Goal: Task Accomplishment & Management: Manage account settings

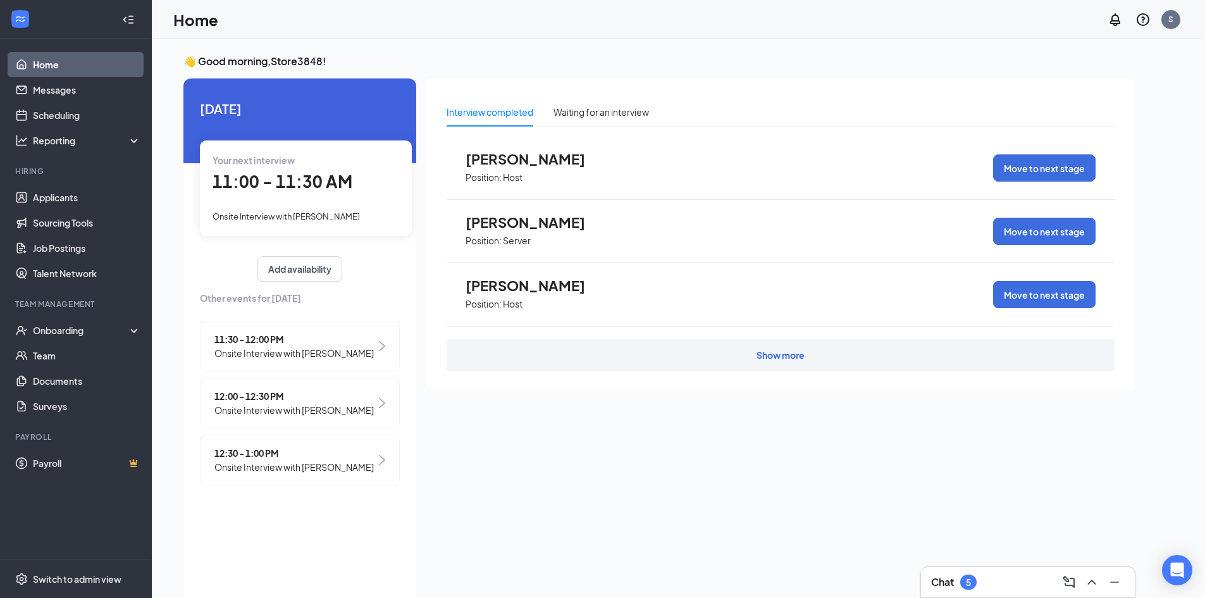
click at [314, 205] on div "Your next interview 11:00 - 11:30 AM Onsite Interview with [PERSON_NAME]" at bounding box center [306, 187] width 212 height 95
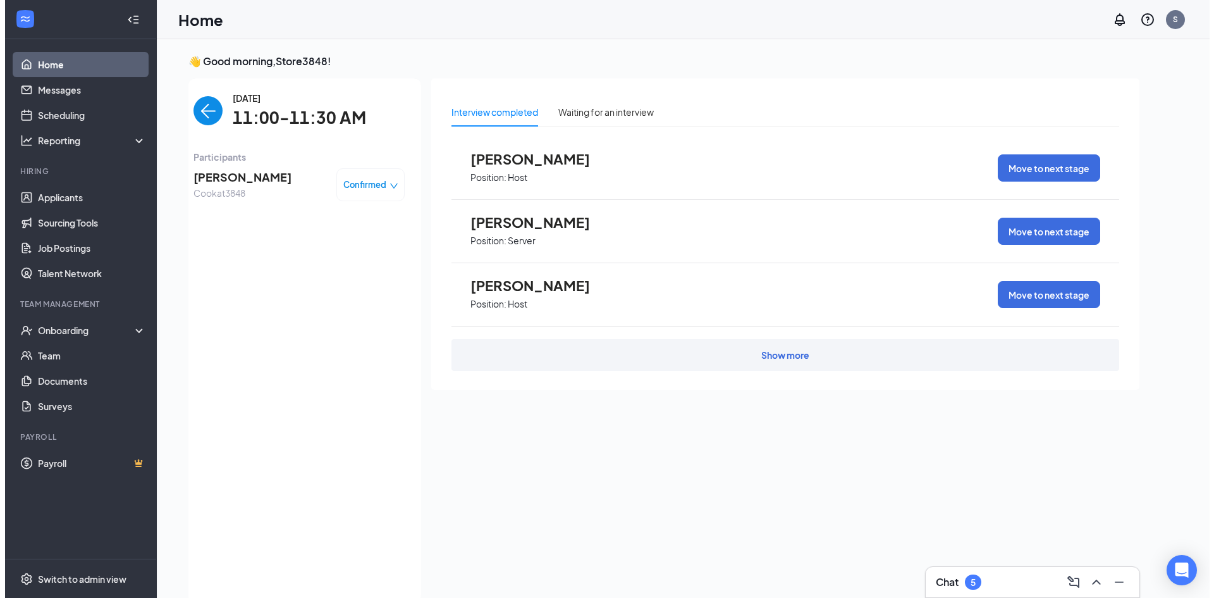
scroll to position [5, 0]
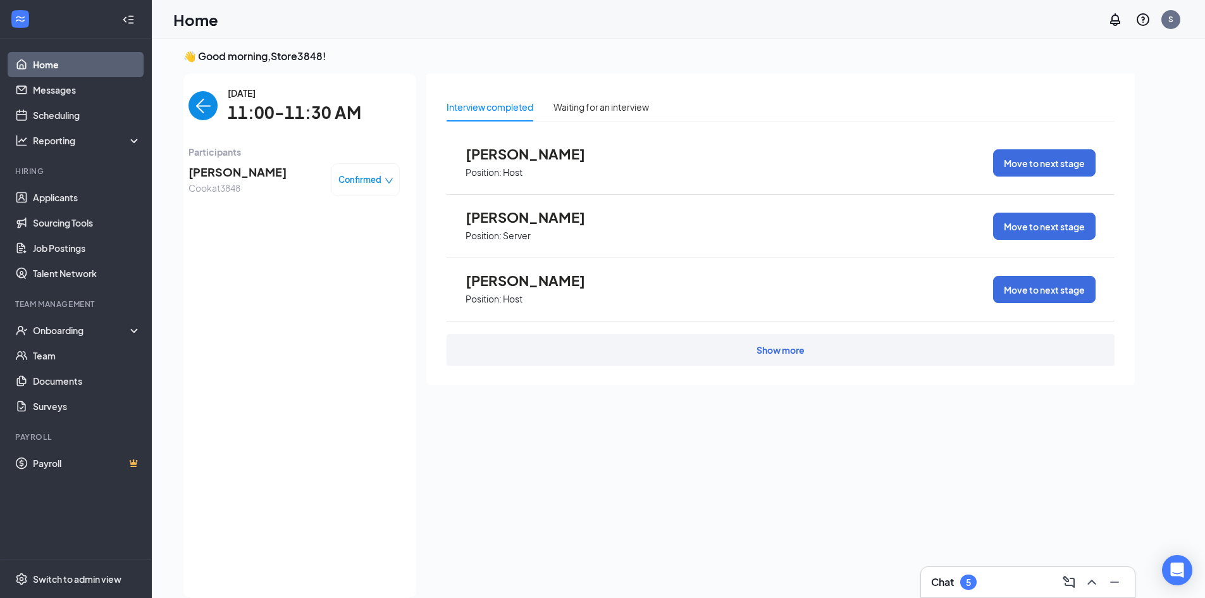
click at [238, 181] on span "Cook at 3848" at bounding box center [237, 188] width 98 height 14
click at [279, 116] on span "11:00-11:30 AM" at bounding box center [294, 113] width 133 height 26
click at [373, 180] on span "Confirmed" at bounding box center [359, 179] width 43 height 13
click at [225, 172] on span "[PERSON_NAME]" at bounding box center [237, 172] width 98 height 18
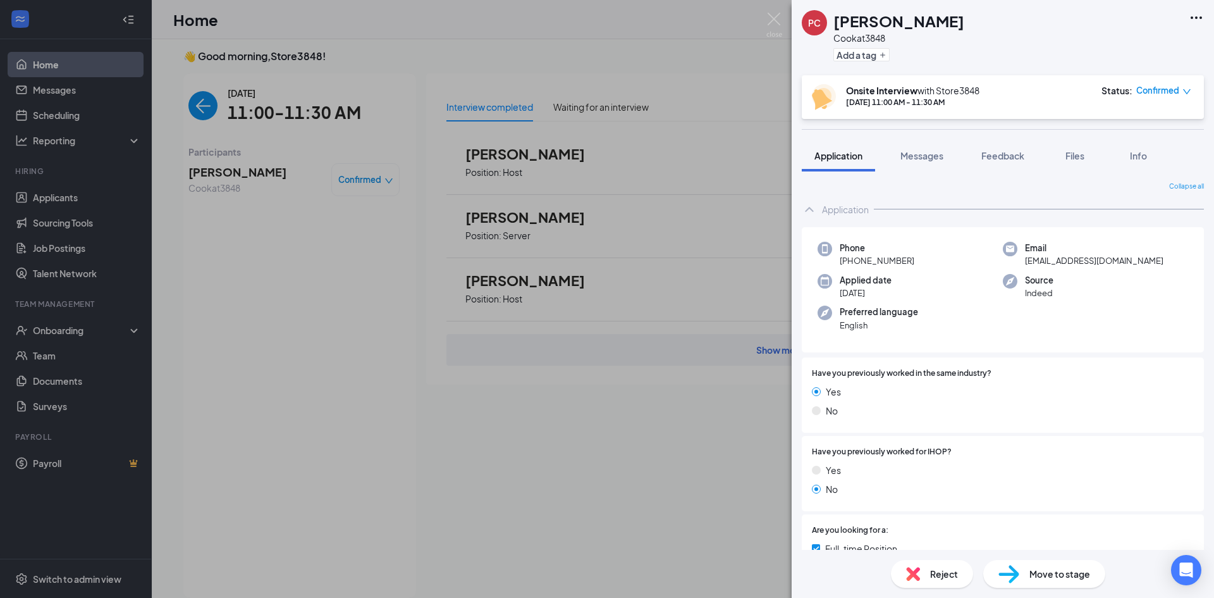
drag, startPoint x: 475, startPoint y: 300, endPoint x: 638, endPoint y: 219, distance: 181.5
click at [638, 219] on div "PC [PERSON_NAME] at 3848 Add a tag Onsite Interview with Store3848 [DATE] 11:00…" at bounding box center [607, 299] width 1214 height 598
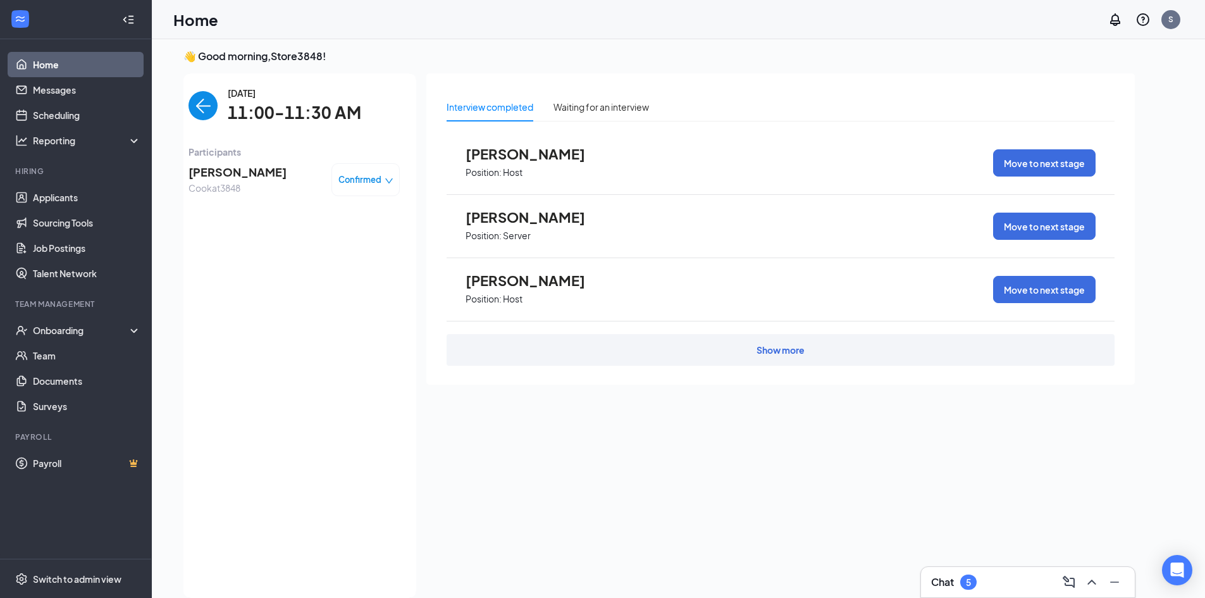
click at [222, 165] on span "[PERSON_NAME]" at bounding box center [237, 172] width 98 height 18
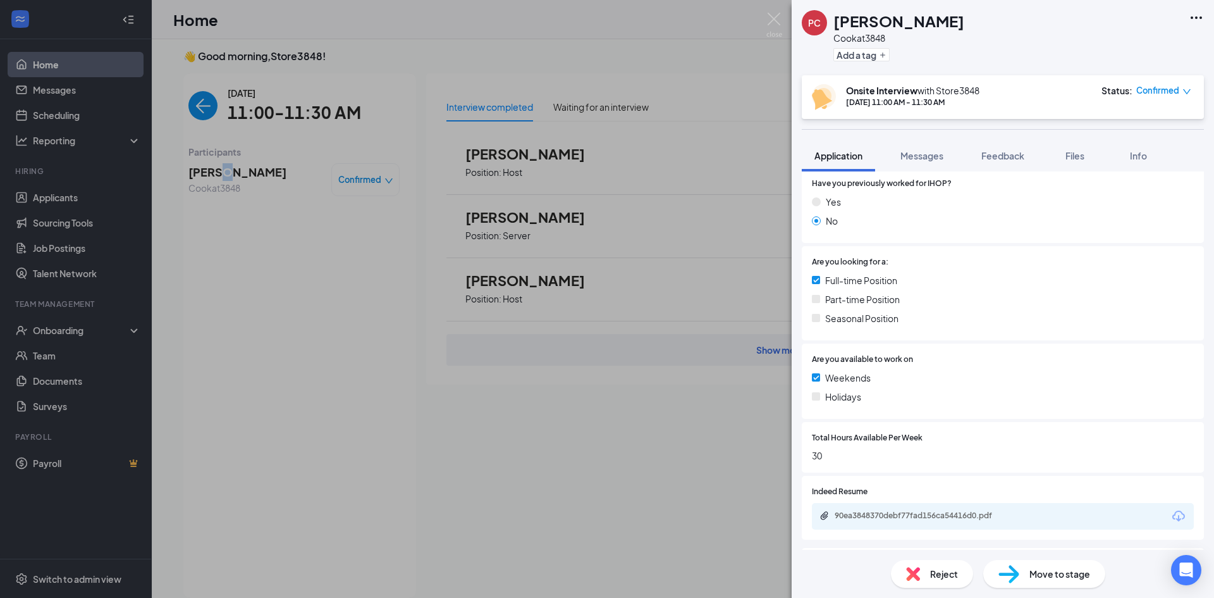
scroll to position [430, 0]
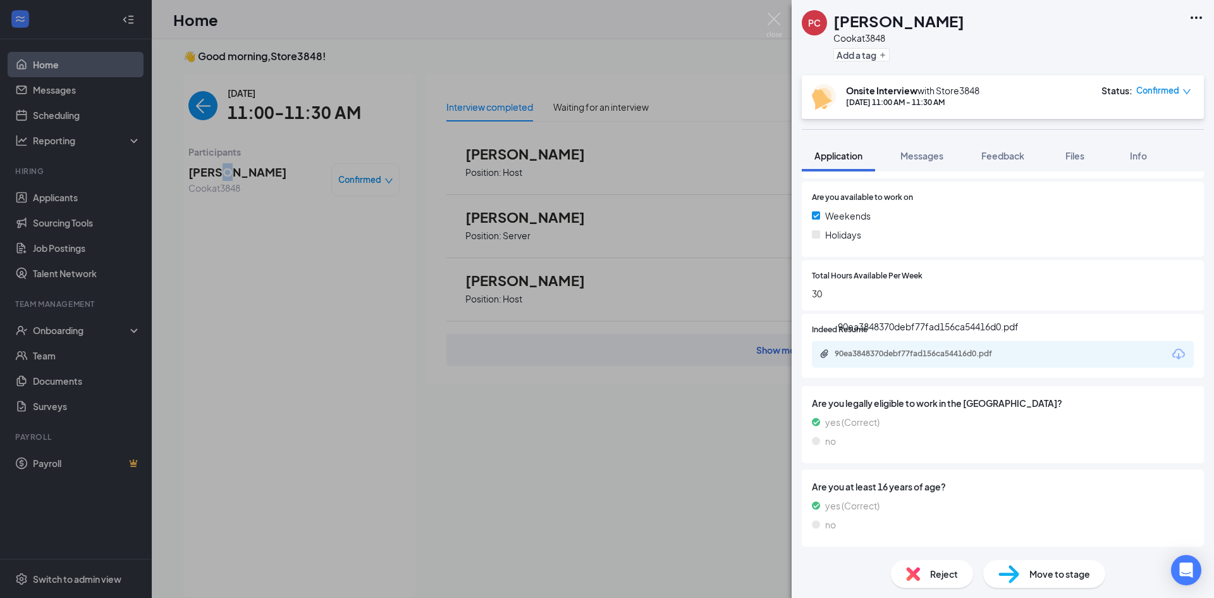
click at [925, 359] on div "90ea3848370debf77fad156ca54416d0.pdf" at bounding box center [921, 354] width 205 height 12
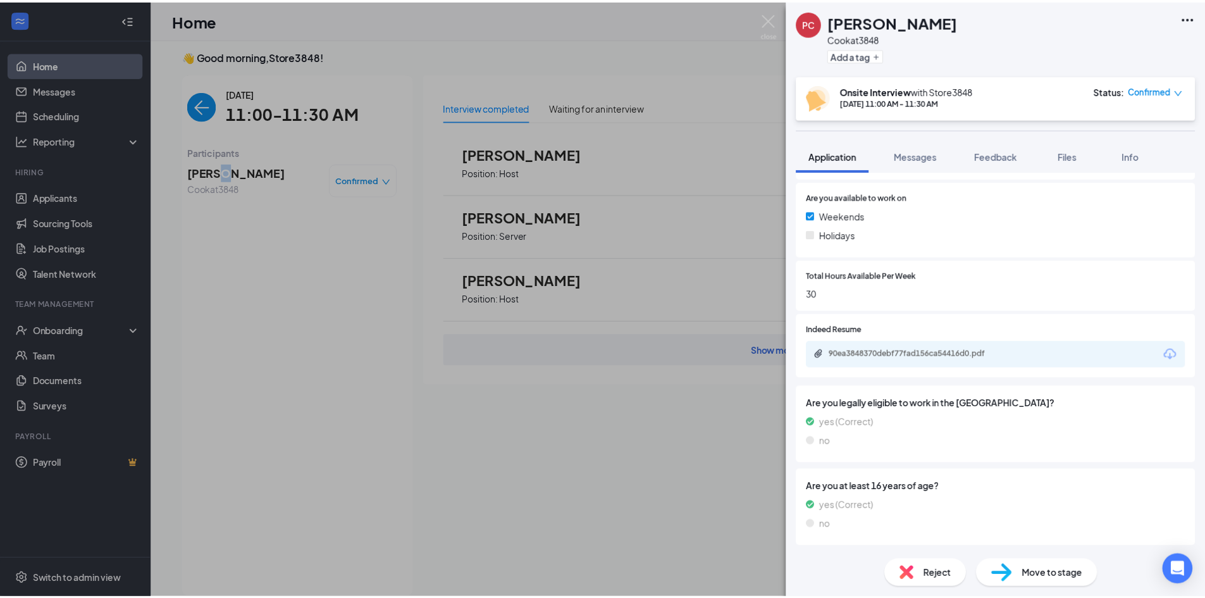
scroll to position [426, 0]
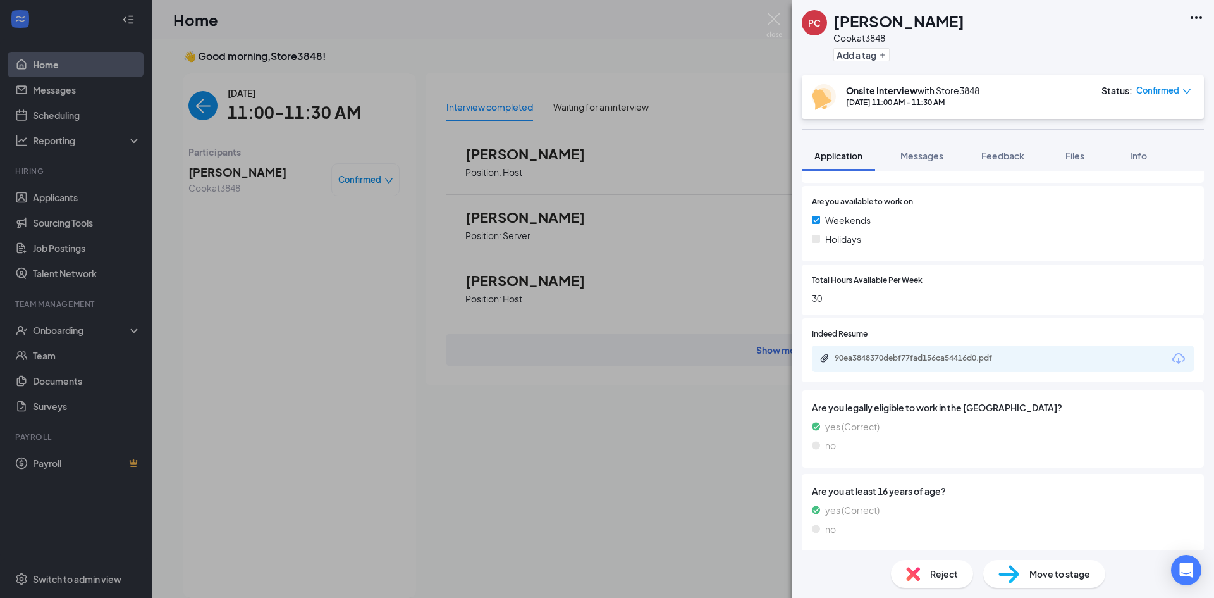
click at [336, 360] on div "PC [PERSON_NAME] at 3848 Add a tag Onsite Interview with Store3848 [DATE] 11:00…" at bounding box center [607, 299] width 1214 height 598
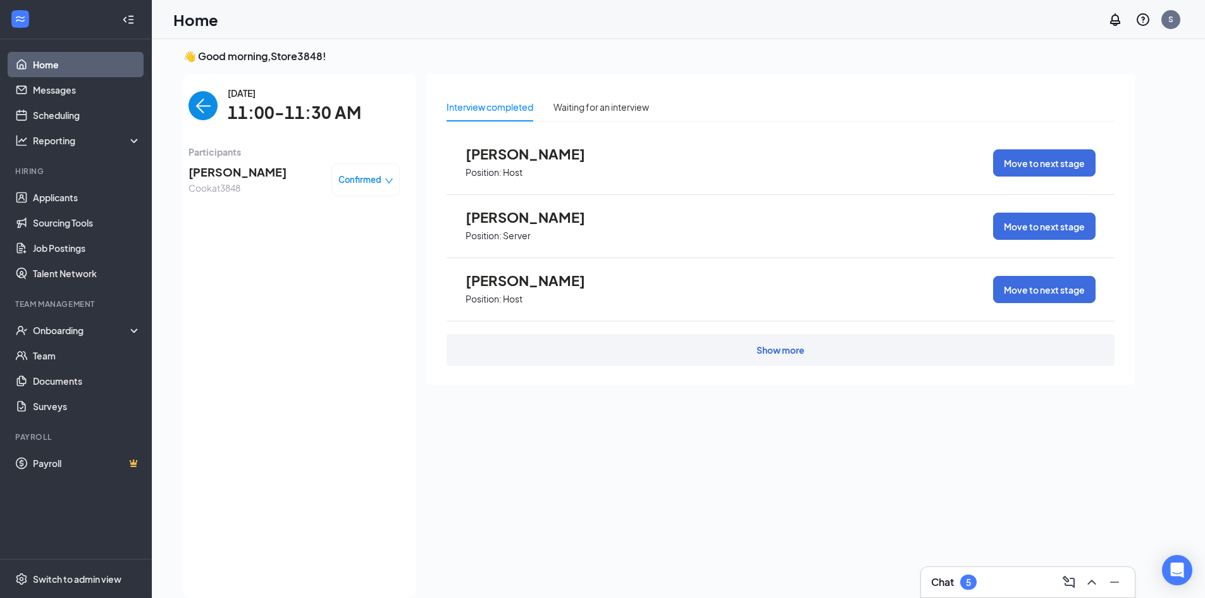
click at [362, 176] on span "Confirmed" at bounding box center [359, 179] width 43 height 13
click at [759, 352] on div "Show more" at bounding box center [780, 349] width 48 height 13
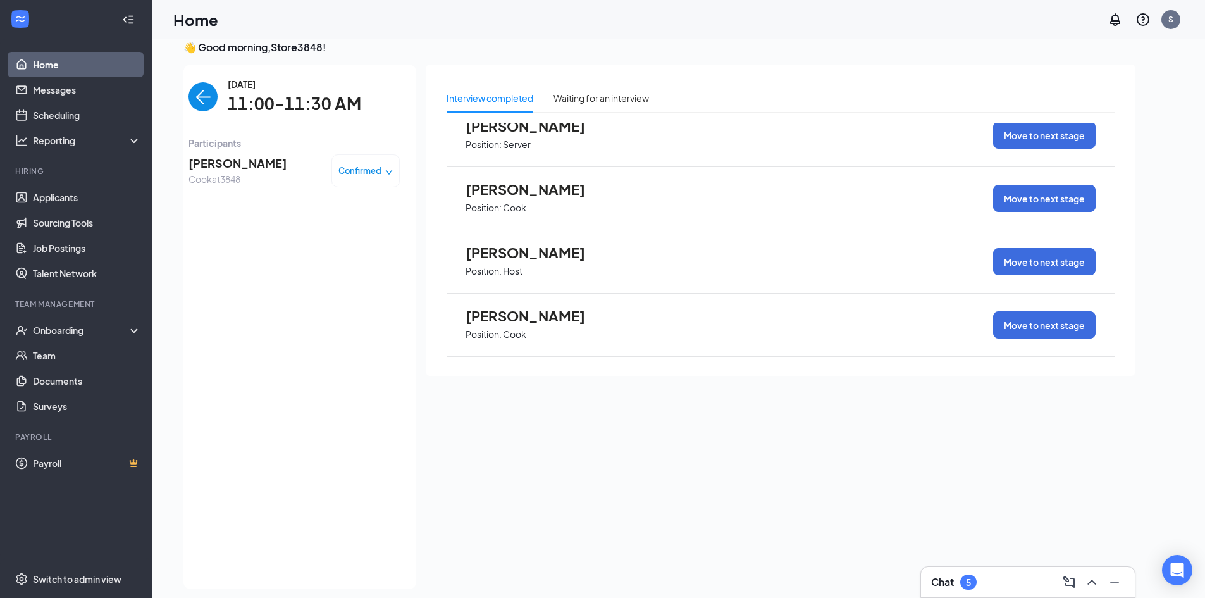
scroll to position [27, 0]
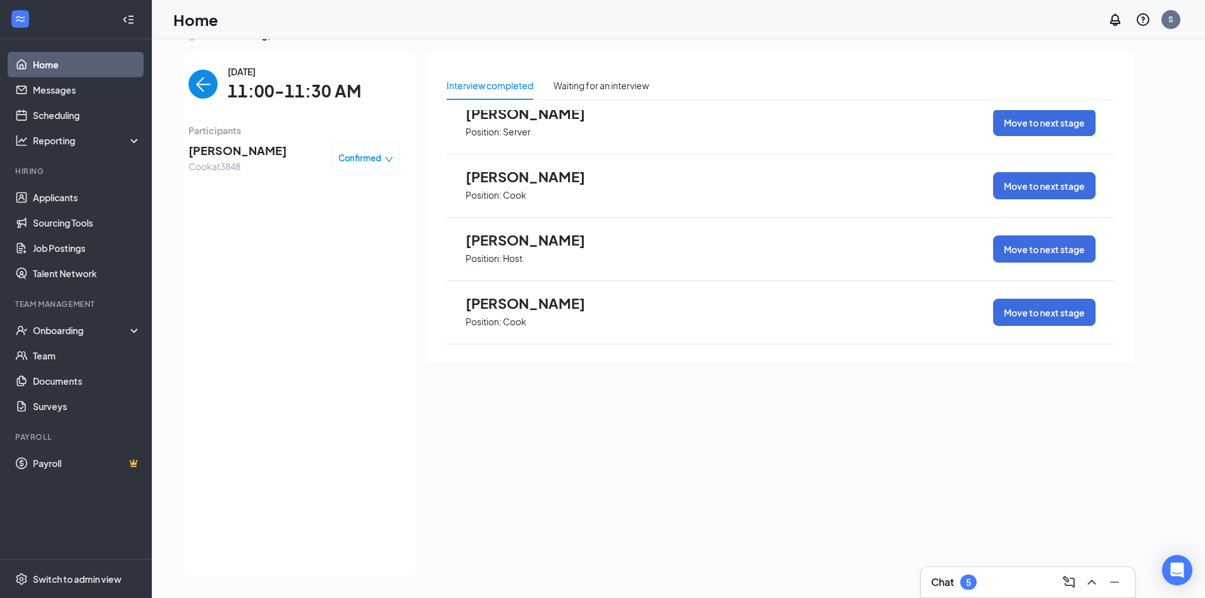
click at [381, 159] on span "Confirmed" at bounding box center [359, 158] width 43 height 13
click at [515, 359] on div "Interview completed Waiting for an interview [PERSON_NAME] Position: Host Move …" at bounding box center [780, 207] width 708 height 311
click at [353, 158] on span "Confirmed" at bounding box center [359, 158] width 43 height 13
click at [361, 198] on span "Request Reschedule" at bounding box center [339, 194] width 87 height 14
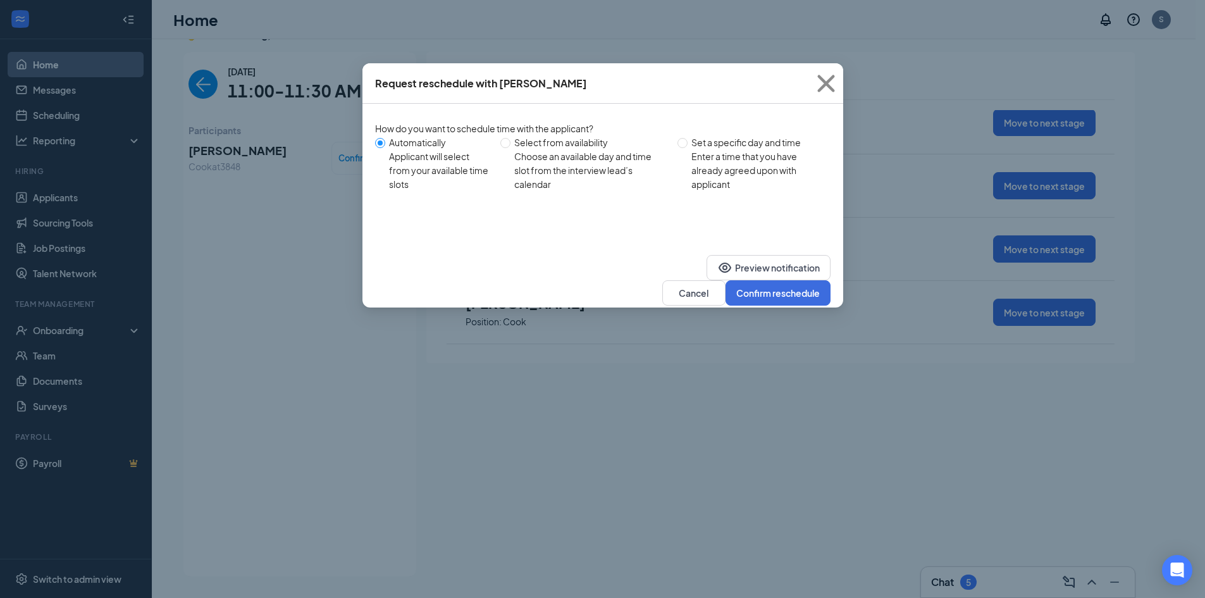
click at [696, 150] on div "Enter a time that you have already agreed upon with applicant" at bounding box center [755, 170] width 129 height 42
click at [687, 148] on input "Set a specific day and time Enter a time that you have already agreed upon with…" at bounding box center [682, 143] width 10 height 10
radio input "true"
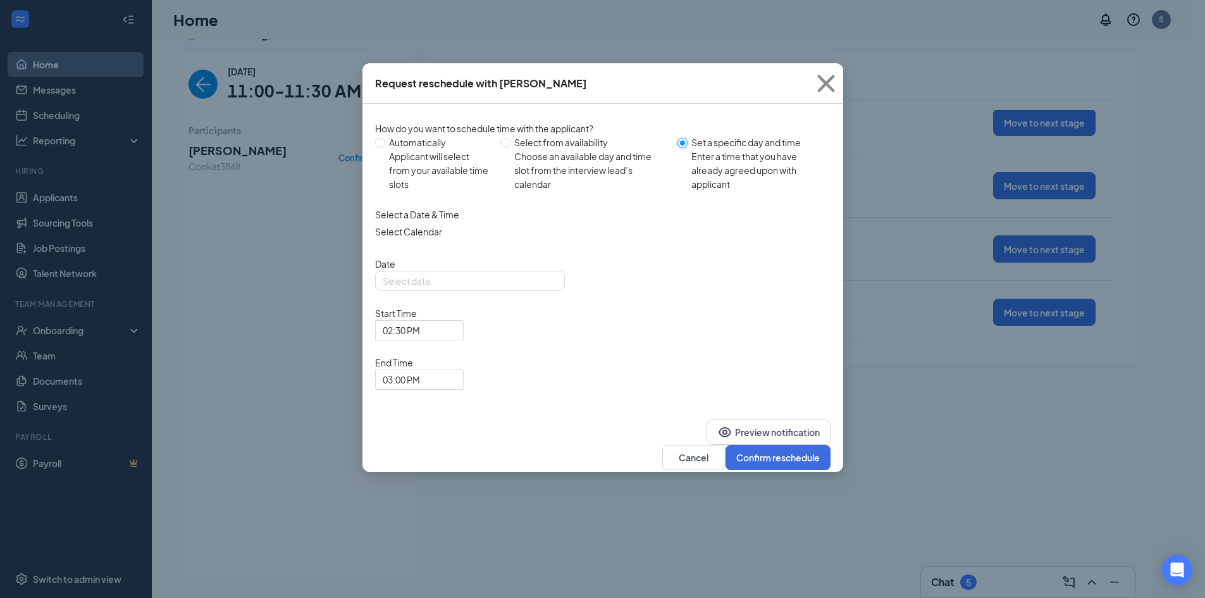
radio input "false"
type input "[DATE]"
click at [276, 260] on div "Request reschedule with [PERSON_NAME] How do you want to schedule time with the…" at bounding box center [602, 299] width 1205 height 598
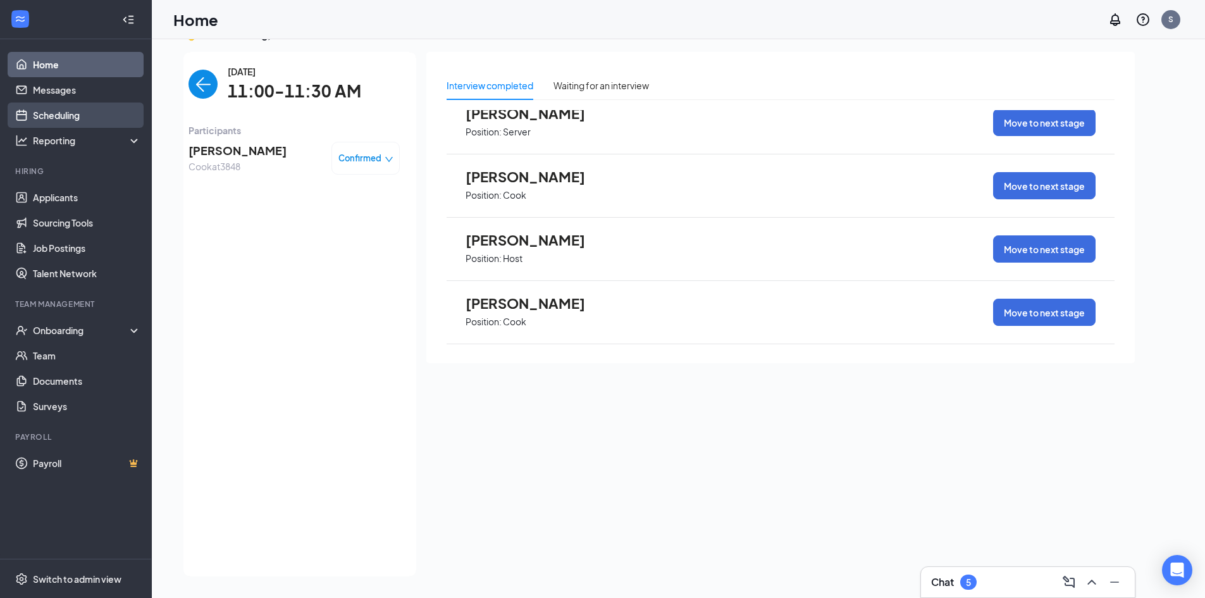
click at [97, 115] on link "Scheduling" at bounding box center [87, 114] width 108 height 25
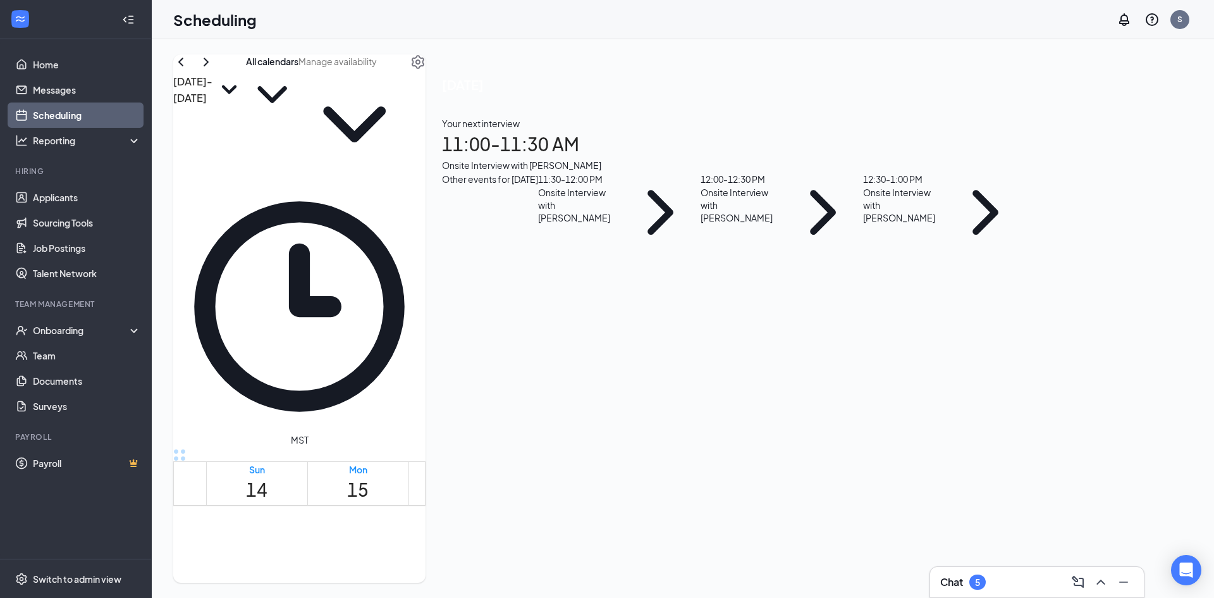
scroll to position [685, 0]
click at [69, 68] on link "Home" at bounding box center [87, 64] width 108 height 25
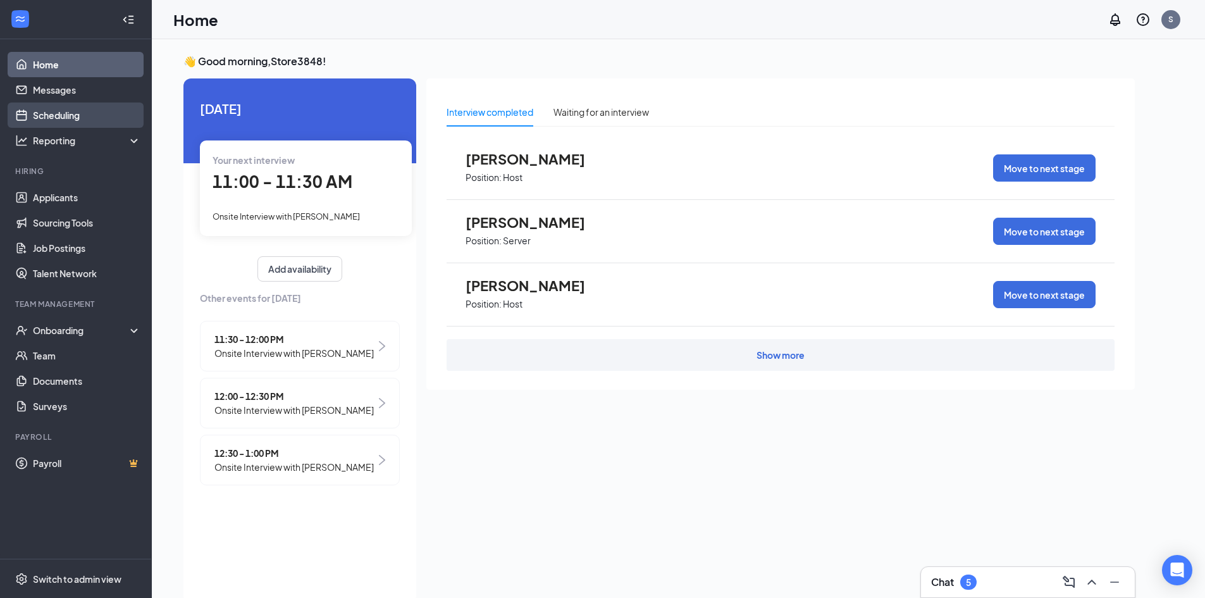
click at [95, 121] on link "Scheduling" at bounding box center [87, 114] width 108 height 25
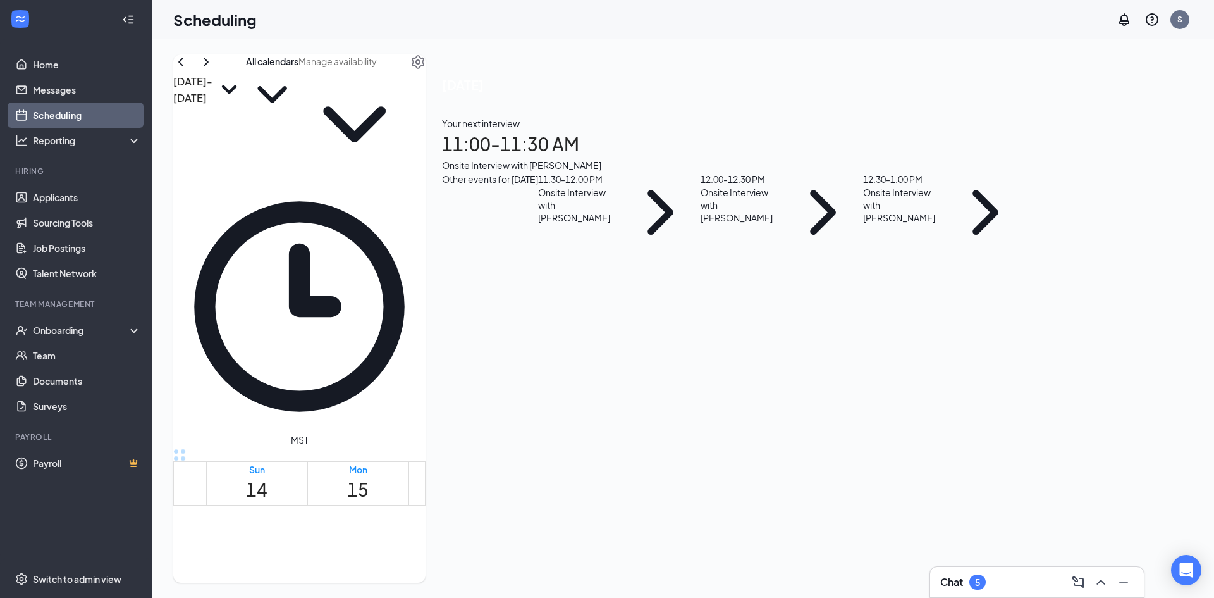
scroll to position [748, 0]
click at [1003, 130] on div "Your next interview" at bounding box center [734, 123] width 584 height 14
click at [470, 475] on h1 "16" at bounding box center [458, 489] width 21 height 28
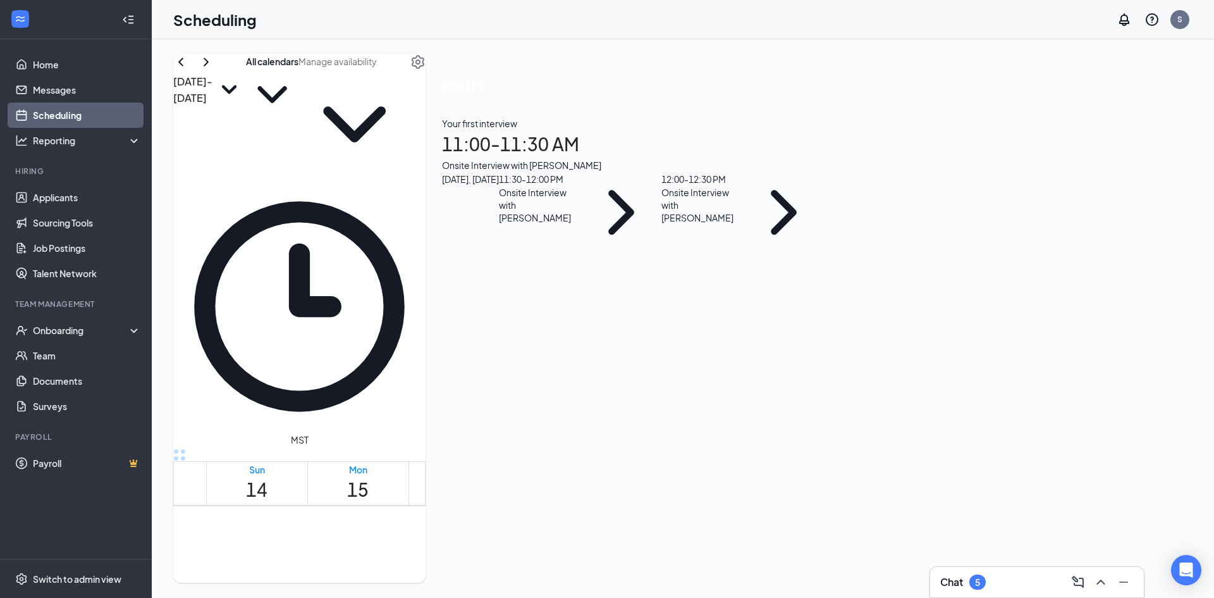
click at [386, 295] on td at bounding box center [560, 302] width 709 height 15
click at [361, 475] on h1 "15" at bounding box center [357, 489] width 21 height 28
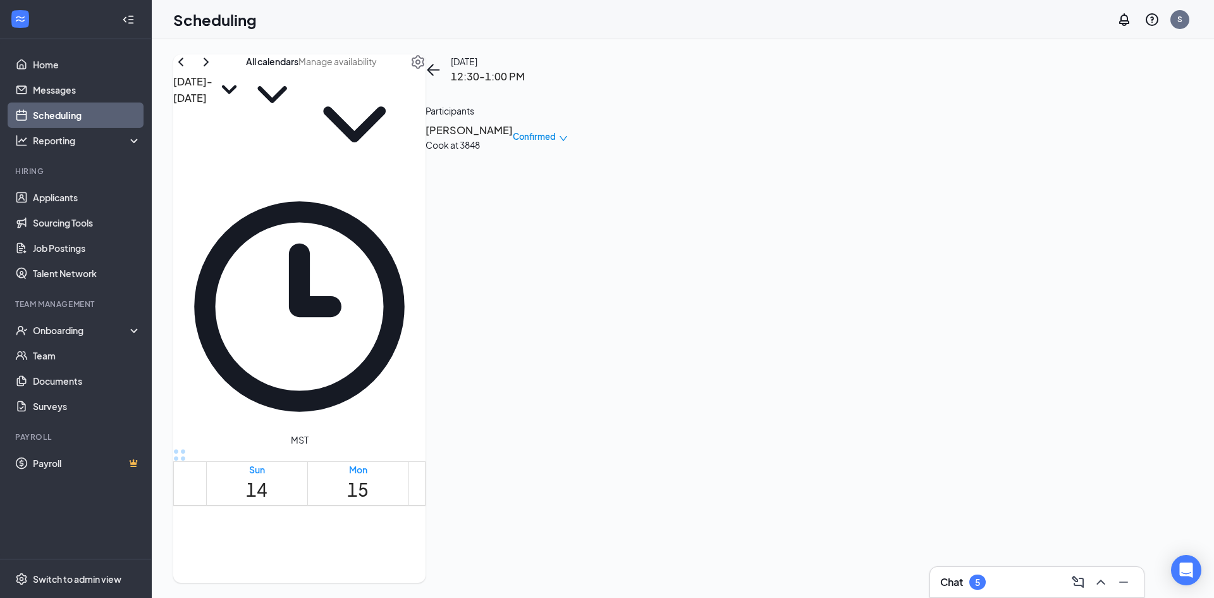
click at [89, 116] on link "Scheduling" at bounding box center [87, 114] width 108 height 25
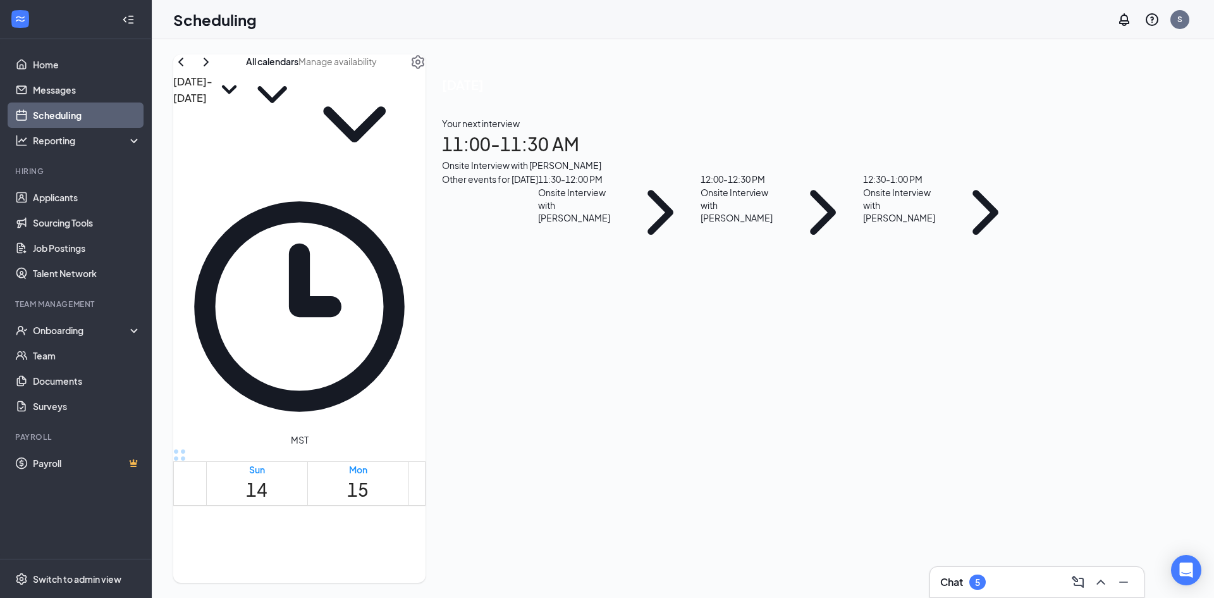
click at [1026, 158] on h1 "11:00 - 11:30 AM" at bounding box center [734, 144] width 584 height 28
click at [556, 349] on span "Confirmed" at bounding box center [534, 355] width 43 height 13
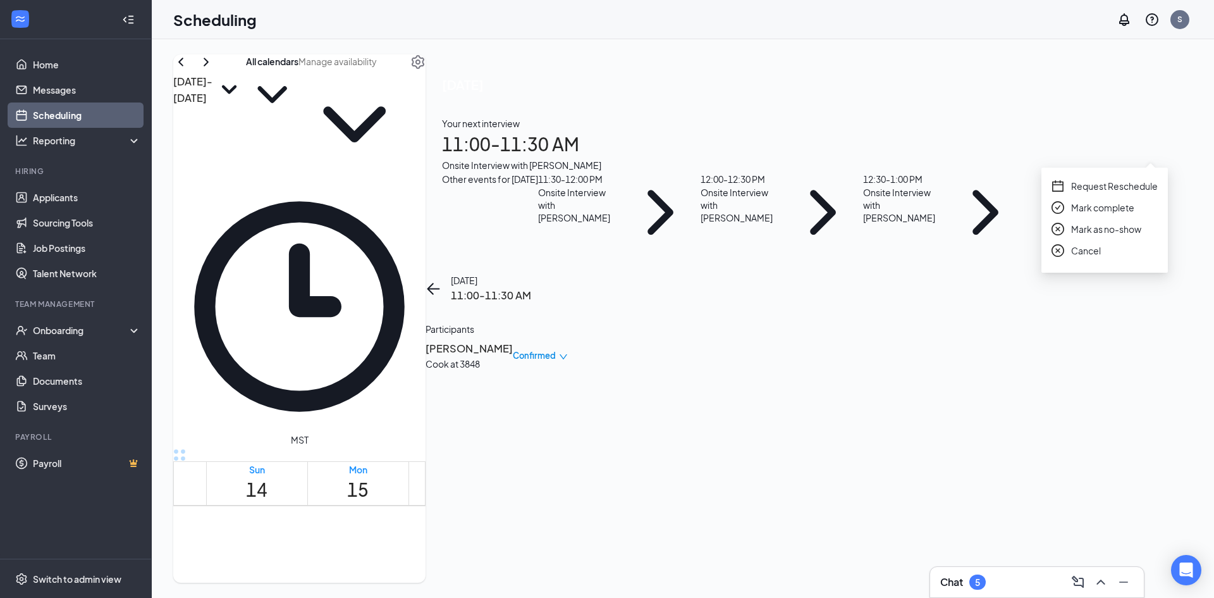
click at [1139, 191] on span "Request Reschedule" at bounding box center [1114, 186] width 87 height 14
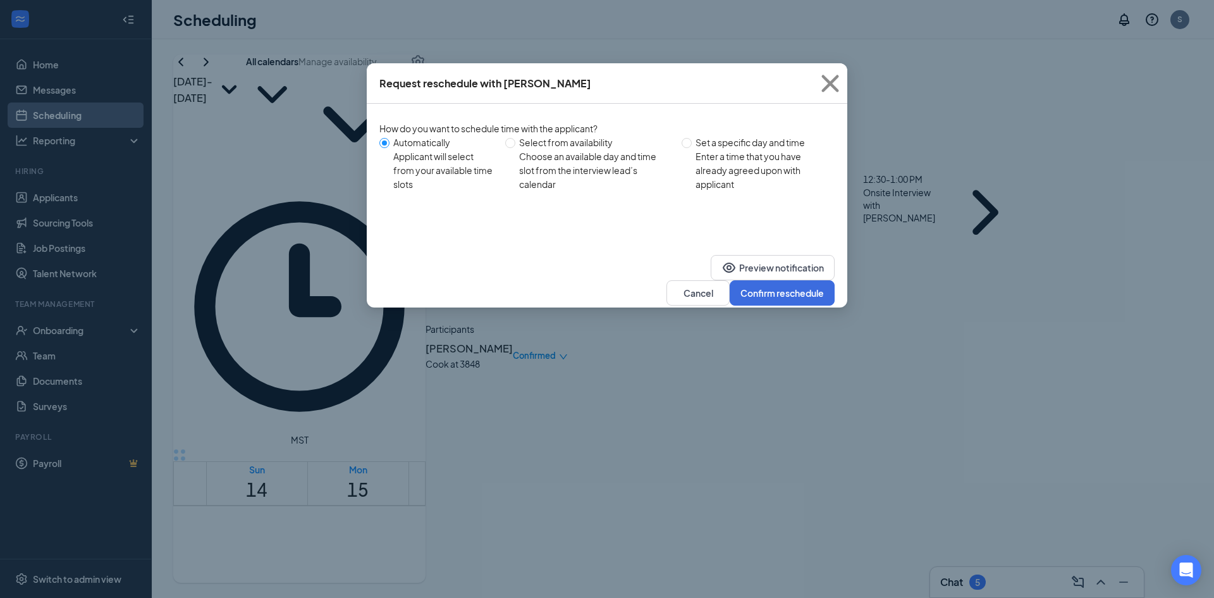
click at [717, 153] on div "Enter a time that you have already agreed upon with applicant" at bounding box center [760, 170] width 129 height 42
click at [692, 148] on input "Set a specific day and time Enter a time that you have already agreed upon with…" at bounding box center [687, 143] width 10 height 10
radio input "true"
radio input "false"
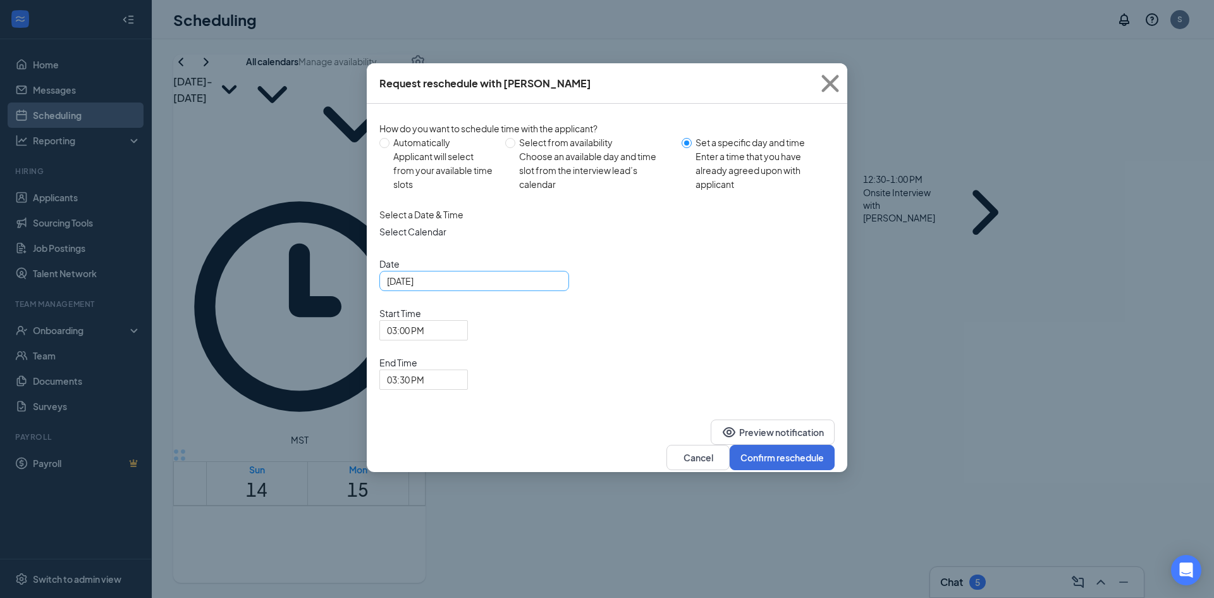
click at [474, 288] on input "[DATE]" at bounding box center [473, 281] width 172 height 14
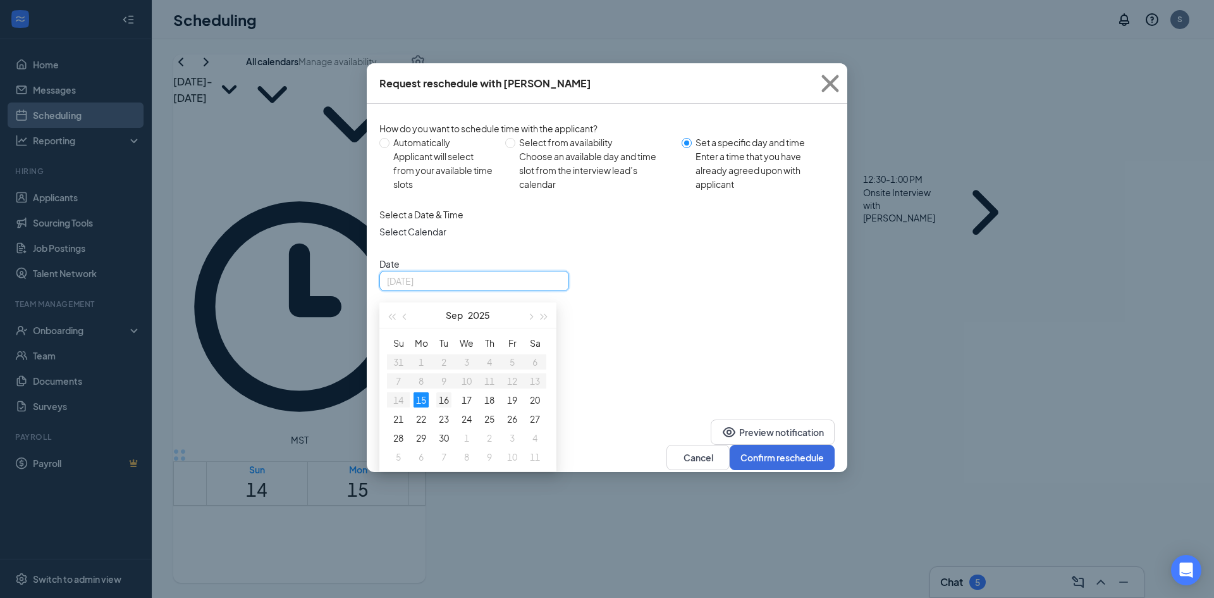
type input "[DATE]"
drag, startPoint x: 442, startPoint y: 408, endPoint x: 470, endPoint y: 394, distance: 31.7
click at [443, 407] on div "16" at bounding box center [443, 399] width 15 height 15
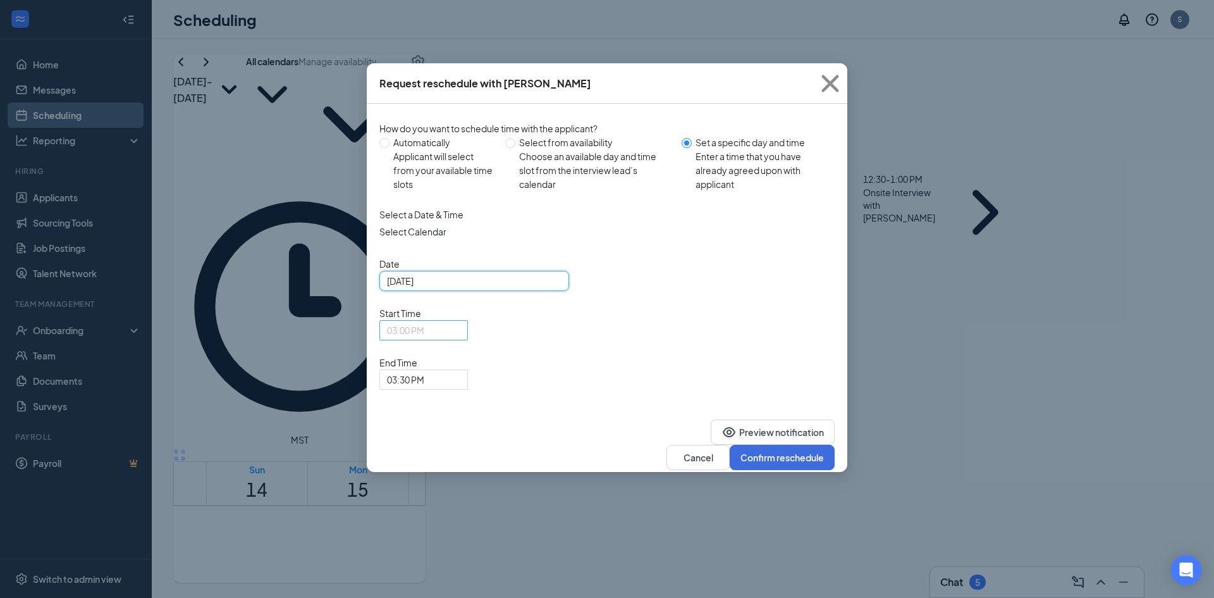
click at [460, 321] on span "03:00 PM" at bounding box center [423, 330] width 73 height 19
click at [424, 370] on span "03:30 PM" at bounding box center [405, 379] width 37 height 19
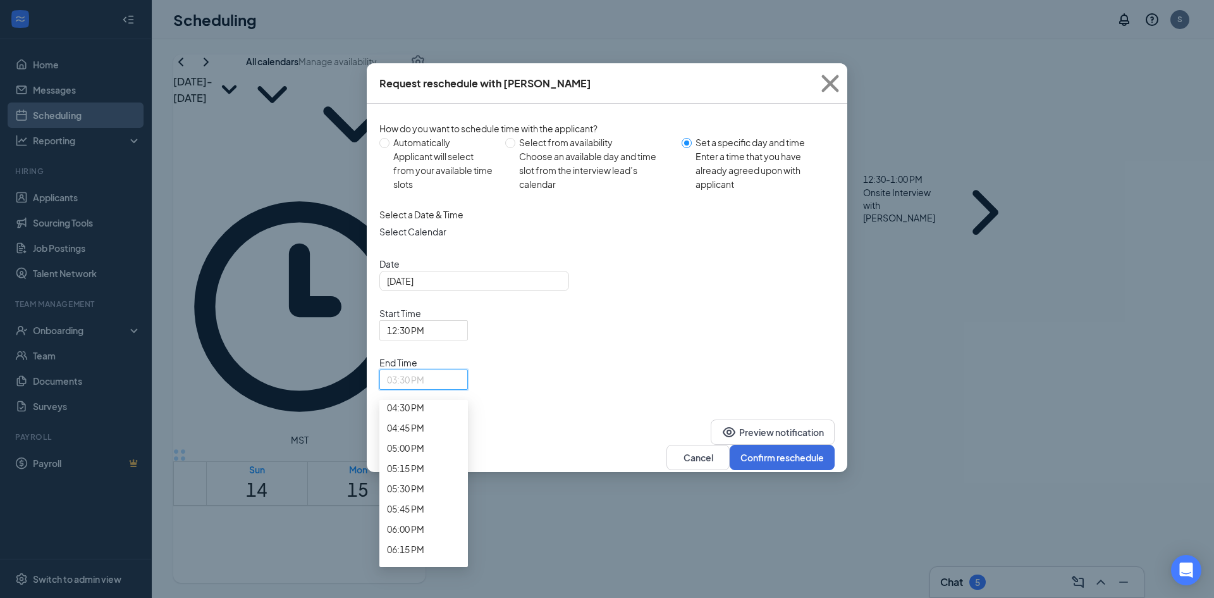
scroll to position [1482, 0]
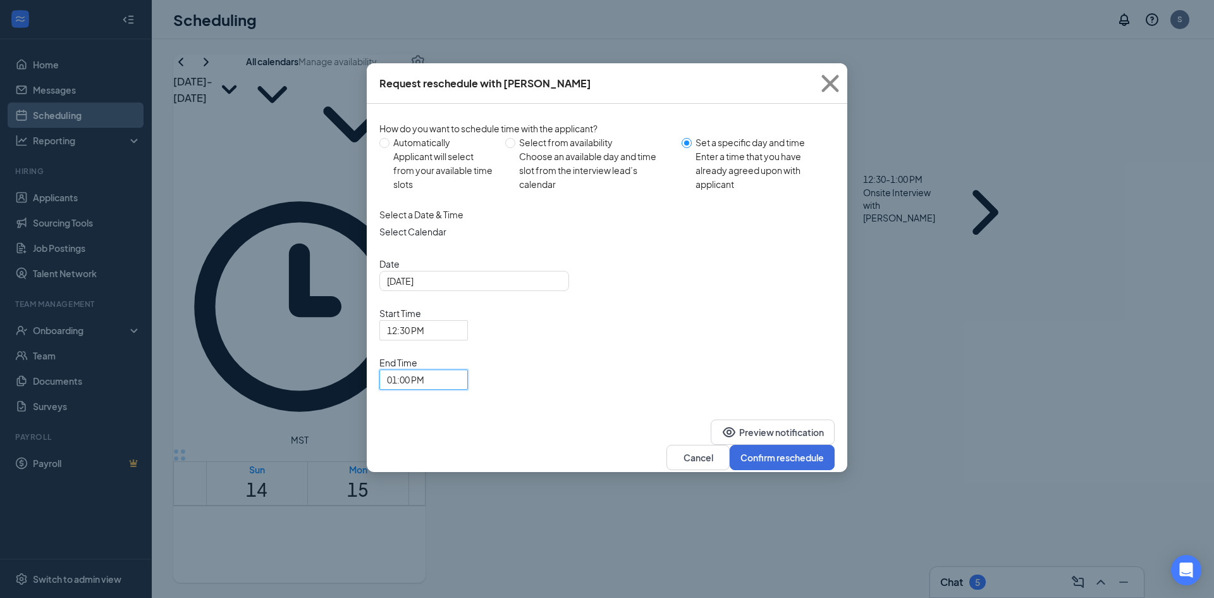
click at [424, 370] on span "01:00 PM" at bounding box center [405, 379] width 37 height 19
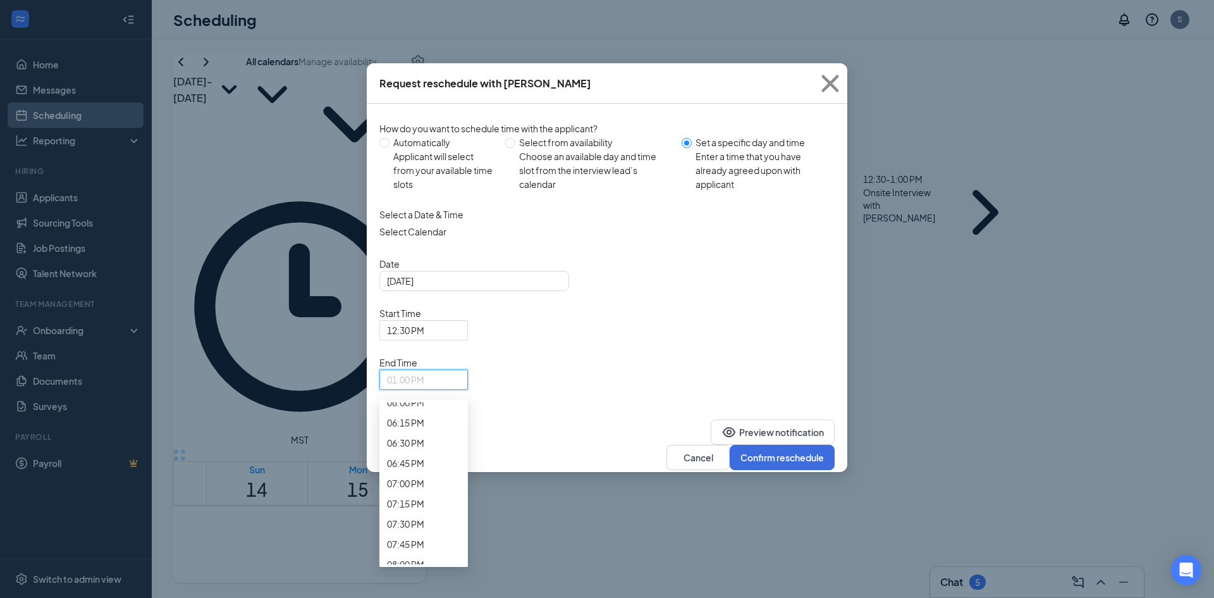
scroll to position [1419, 0]
click at [424, 32] on span "12:45 PM" at bounding box center [405, 25] width 37 height 14
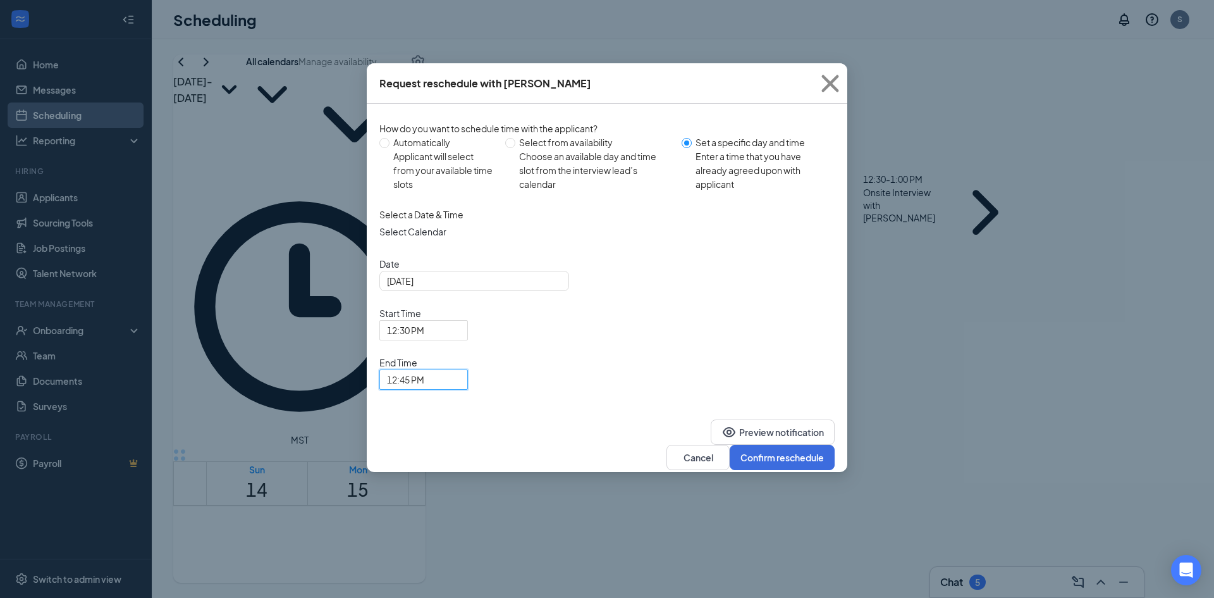
click at [782, 242] on div "Select Calendar" at bounding box center [606, 231] width 455 height 20
click at [770, 444] on button "Confirm reschedule" at bounding box center [782, 456] width 105 height 25
